Goal: Task Accomplishment & Management: Complete application form

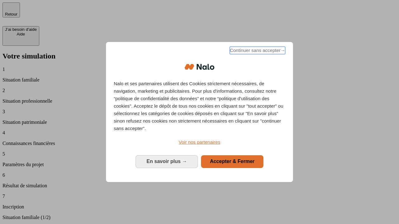
click at [257, 51] on span "Continuer sans accepter →" at bounding box center [256, 50] width 55 height 7
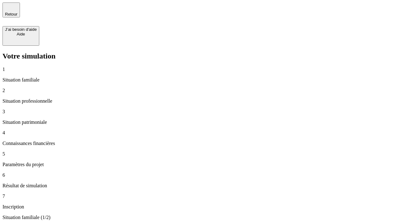
type input "30 000"
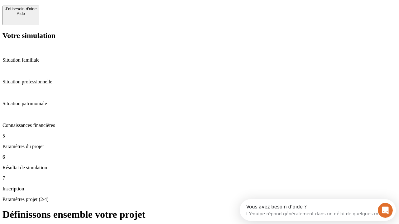
scroll to position [12, 0]
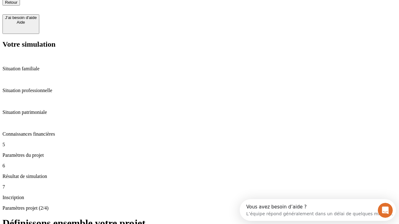
type input "25"
type input "1 000"
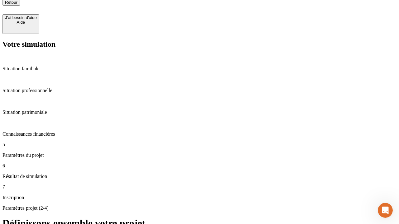
type input "640"
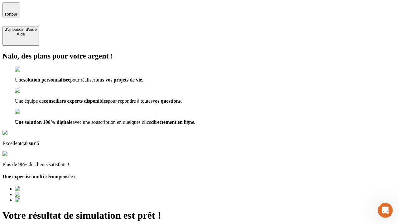
type input "[EMAIL_ADDRESS][PERSON_NAME][DOMAIN_NAME]"
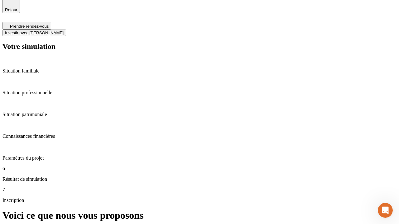
click at [64, 31] on span "Investir avec [PERSON_NAME]" at bounding box center [34, 33] width 59 height 5
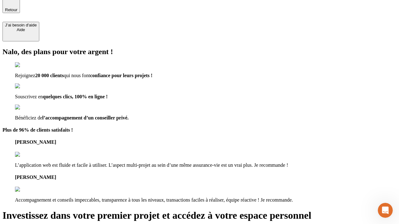
scroll to position [4, 0]
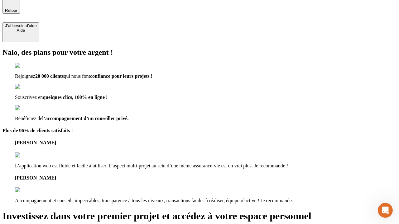
type input "[PERSON_NAME][EMAIL_ADDRESS][DOMAIN_NAME]"
